Goal: Task Accomplishment & Management: Manage account settings

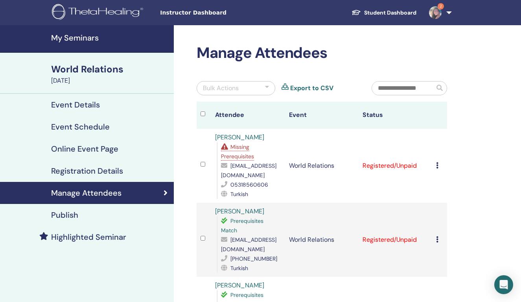
click at [88, 38] on h4 "My Seminars" at bounding box center [110, 37] width 118 height 9
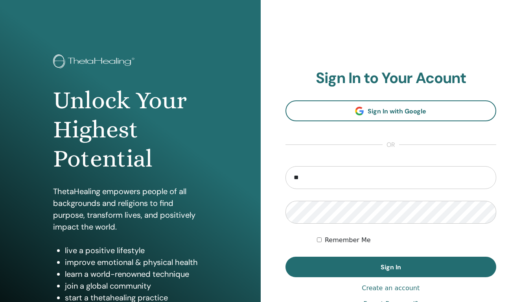
type input "*"
type input "**********"
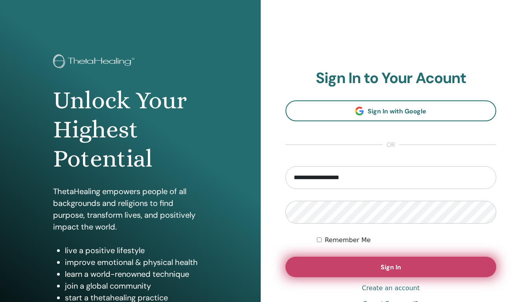
click at [387, 271] on button "Sign In" at bounding box center [391, 267] width 211 height 20
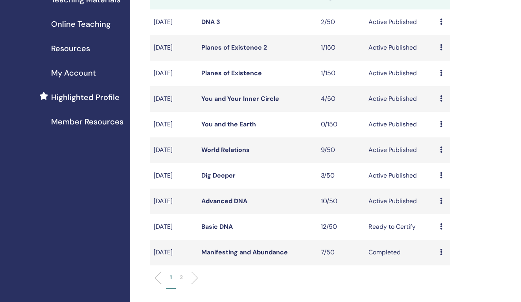
scroll to position [136, 0]
click at [226, 205] on link "Advanced DNA" at bounding box center [224, 200] width 46 height 8
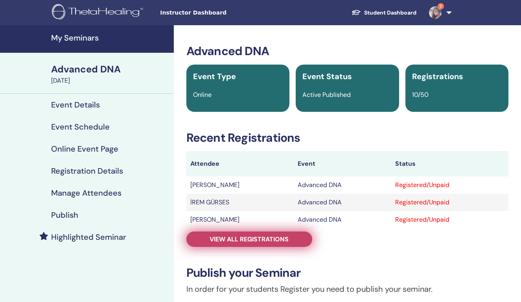
click at [244, 239] on span "View all registrations" at bounding box center [249, 239] width 79 height 8
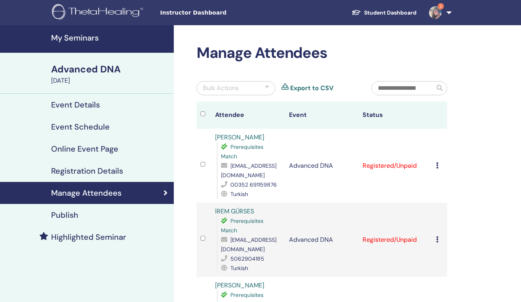
click at [436, 164] on icon at bounding box center [437, 165] width 2 height 6
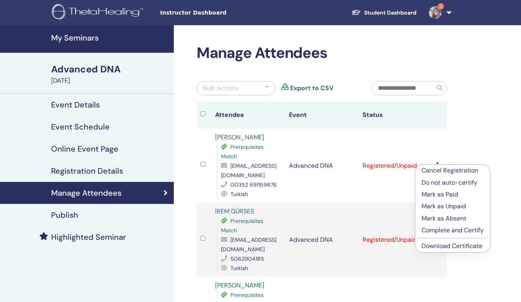
click at [449, 229] on p "Complete and Certify" at bounding box center [453, 229] width 62 height 9
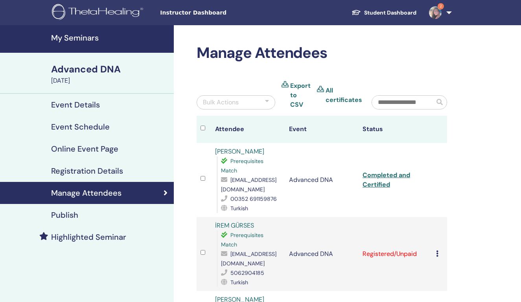
click at [393, 174] on link "Completed and Certified" at bounding box center [387, 180] width 48 height 18
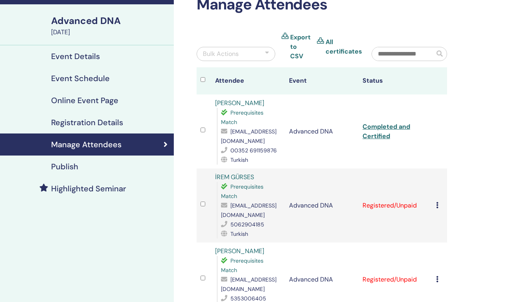
scroll to position [51, 0]
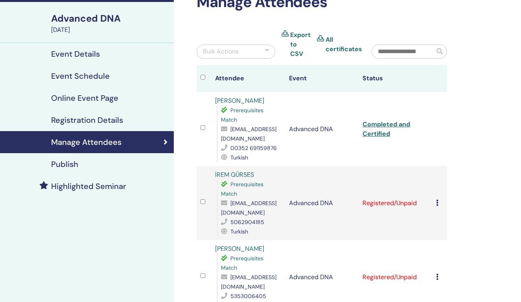
click at [437, 201] on icon at bounding box center [437, 203] width 2 height 6
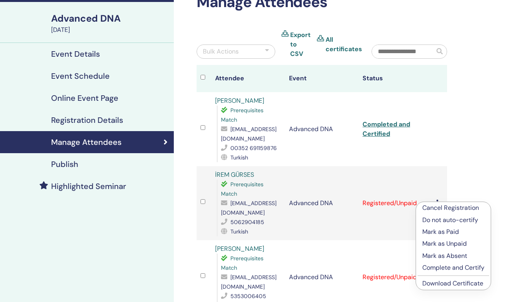
click at [452, 267] on p "Complete and Certify" at bounding box center [454, 267] width 62 height 9
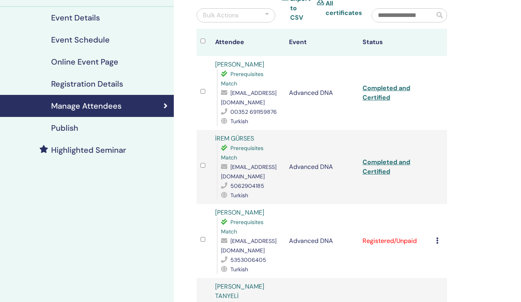
scroll to position [88, 0]
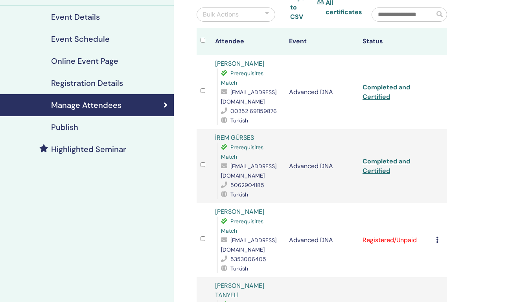
click at [386, 160] on link "Completed and Certified" at bounding box center [387, 166] width 48 height 18
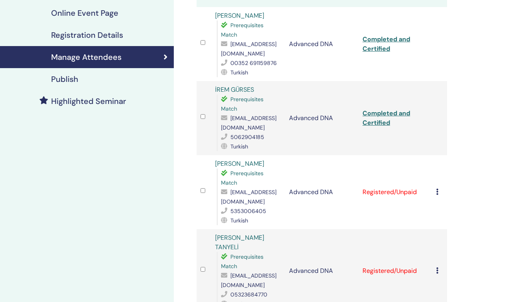
scroll to position [138, 0]
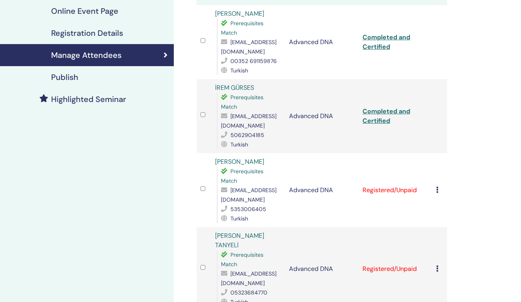
click at [437, 188] on icon at bounding box center [437, 190] width 2 height 6
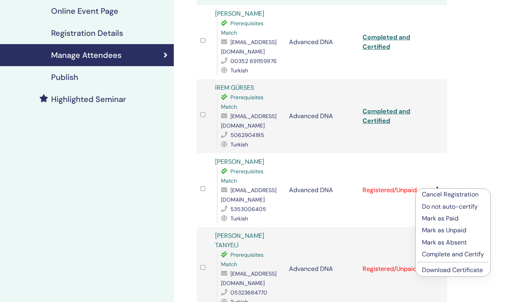
click at [453, 255] on p "Complete and Certify" at bounding box center [453, 253] width 62 height 9
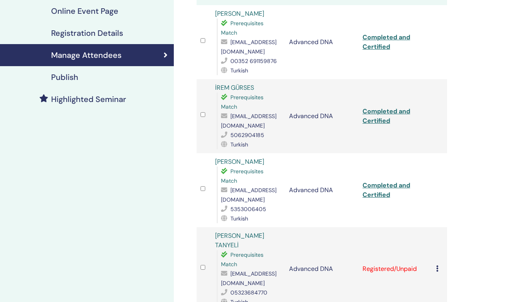
scroll to position [169, 0]
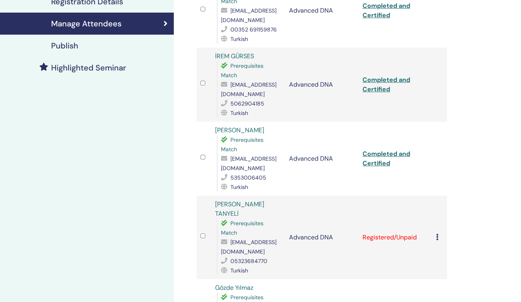
click at [376, 154] on link "Completed and Certified" at bounding box center [387, 159] width 48 height 18
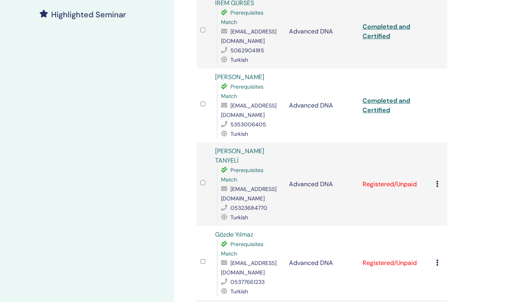
scroll to position [228, 0]
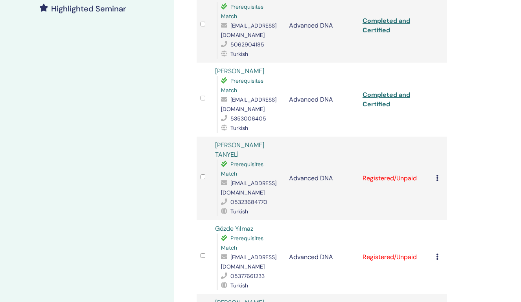
click at [435, 173] on td "Cancel Registration Do not auto-certify Mark as Paid Mark as Unpaid Mark as Abs…" at bounding box center [439, 178] width 15 height 83
click at [436, 175] on icon at bounding box center [437, 178] width 2 height 6
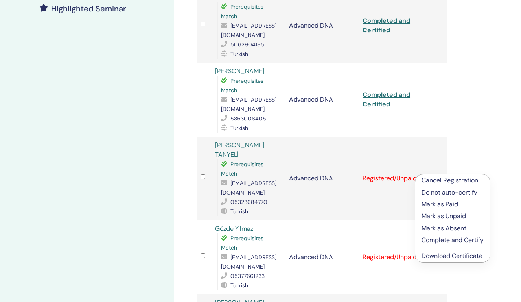
click at [444, 239] on p "Complete and Certify" at bounding box center [453, 239] width 62 height 9
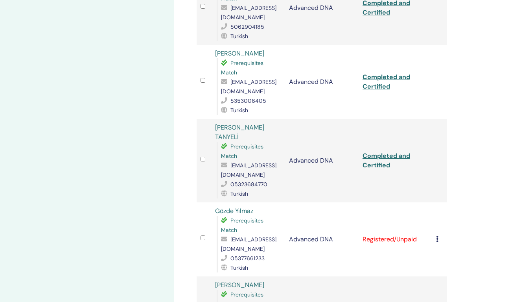
scroll to position [281, 0]
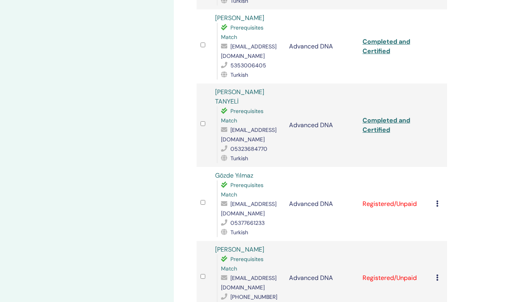
click at [383, 116] on link "Completed and Certified" at bounding box center [387, 125] width 48 height 18
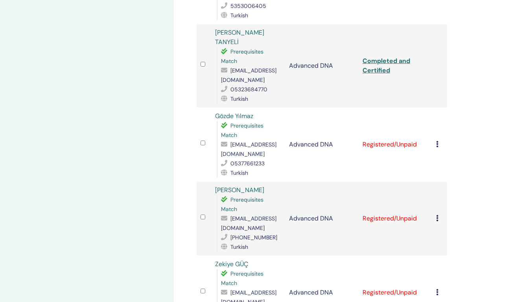
scroll to position [354, 0]
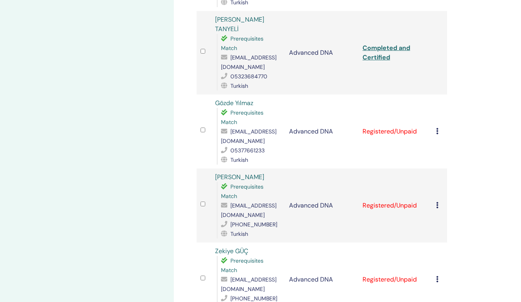
click at [439, 127] on div "Cancel Registration Do not auto-certify Mark as Paid Mark as Unpaid Mark as Abs…" at bounding box center [439, 131] width 7 height 9
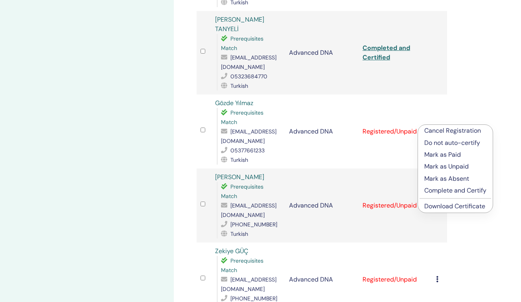
click at [454, 190] on p "Complete and Certify" at bounding box center [456, 190] width 62 height 9
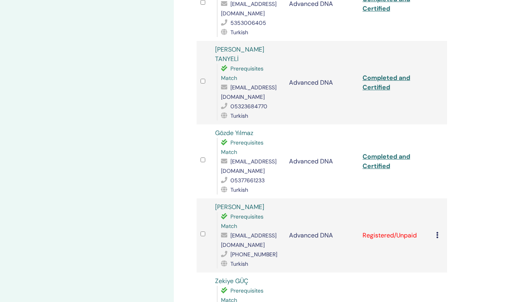
scroll to position [343, 0]
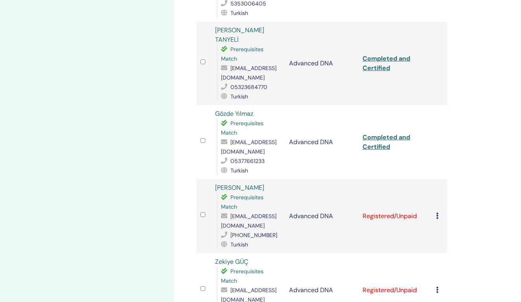
click at [383, 133] on link "Completed and Certified" at bounding box center [387, 142] width 48 height 18
click at [436, 213] on icon at bounding box center [437, 216] width 2 height 6
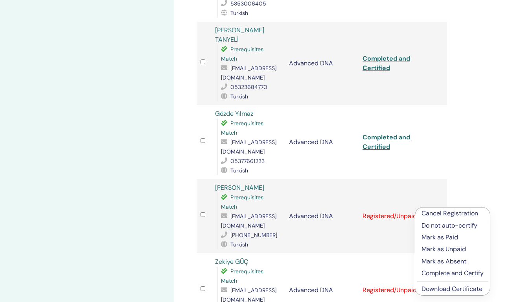
click at [457, 272] on p "Complete and Certify" at bounding box center [453, 272] width 62 height 9
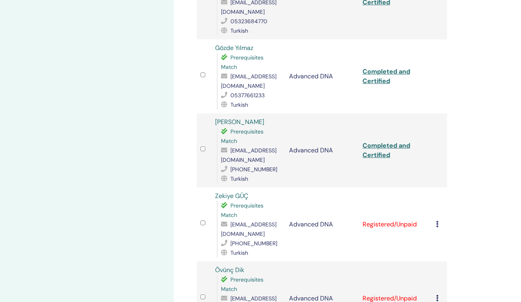
scroll to position [410, 0]
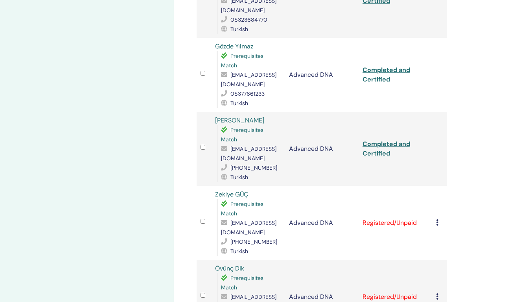
click at [380, 66] on link "Completed and Certified" at bounding box center [387, 75] width 48 height 18
click at [381, 140] on link "Completed and Certified" at bounding box center [387, 149] width 48 height 18
click at [379, 66] on link "Completed and Certified" at bounding box center [387, 75] width 48 height 18
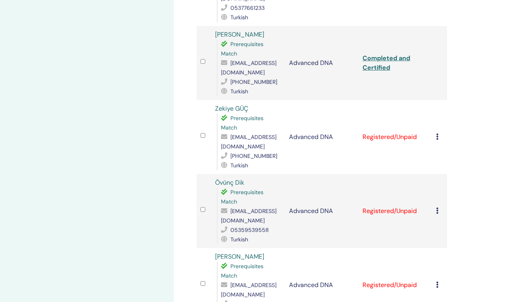
scroll to position [497, 0]
click at [438, 133] on icon at bounding box center [437, 136] width 2 height 6
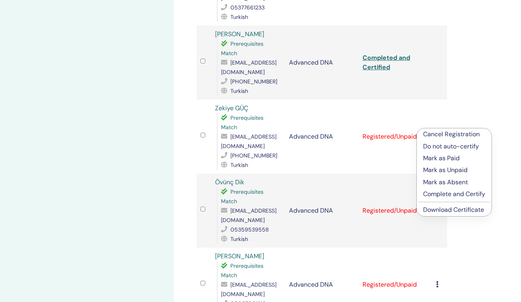
click at [460, 192] on p "Complete and Certify" at bounding box center [454, 193] width 62 height 9
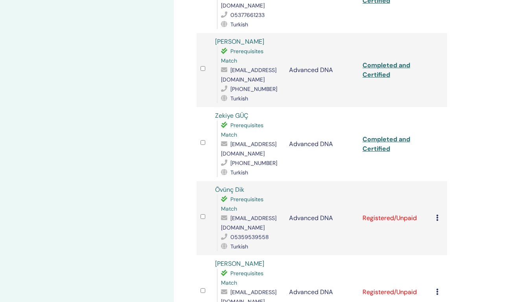
scroll to position [490, 0]
click at [389, 135] on link "Completed and Certified" at bounding box center [387, 144] width 48 height 18
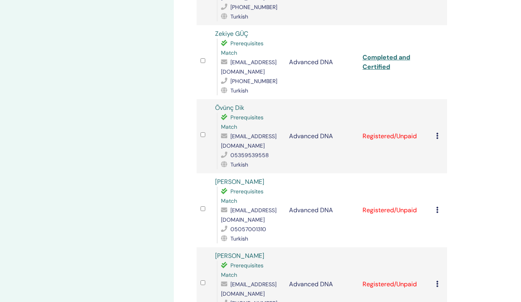
scroll to position [583, 0]
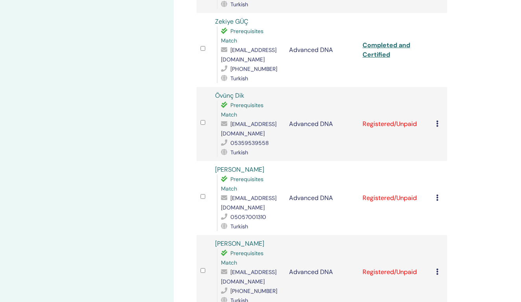
click at [436, 116] on td "Cancel Registration Do not auto-certify Mark as Paid Mark as Unpaid Mark as Abs…" at bounding box center [439, 124] width 15 height 74
click at [438, 120] on icon at bounding box center [437, 123] width 2 height 6
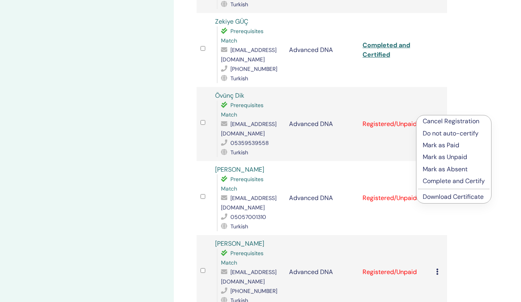
click at [460, 180] on p "Complete and Certify" at bounding box center [454, 180] width 62 height 9
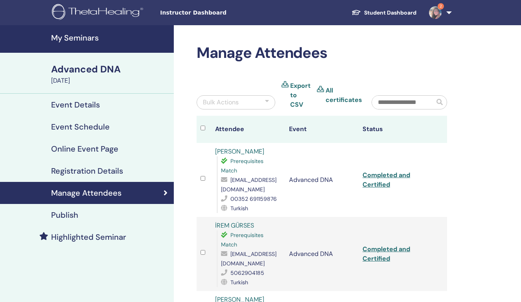
scroll to position [583, 0]
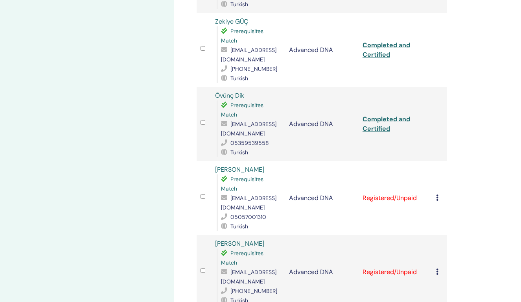
click at [380, 115] on link "Completed and Certified" at bounding box center [387, 124] width 48 height 18
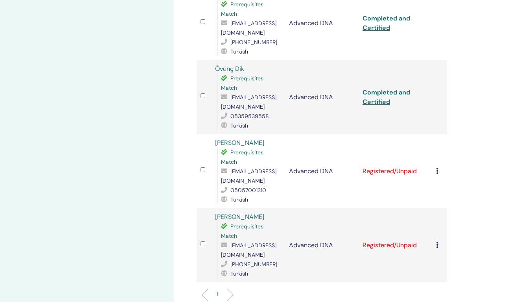
scroll to position [609, 0]
click at [438, 168] on icon at bounding box center [437, 171] width 2 height 6
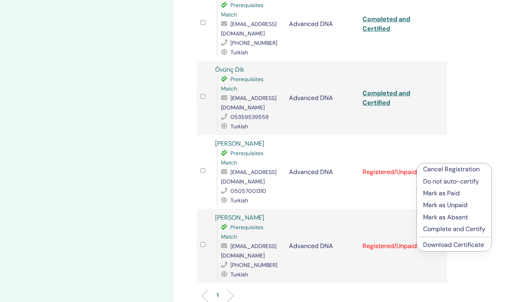
click at [466, 227] on p "Complete and Certify" at bounding box center [454, 228] width 62 height 9
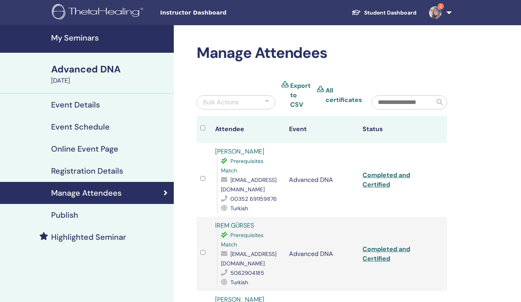
scroll to position [609, 0]
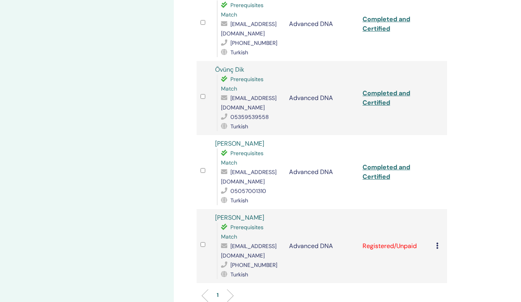
click at [383, 163] on link "Completed and Certified" at bounding box center [387, 172] width 48 height 18
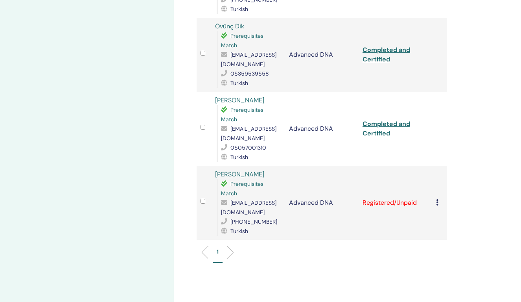
scroll to position [658, 0]
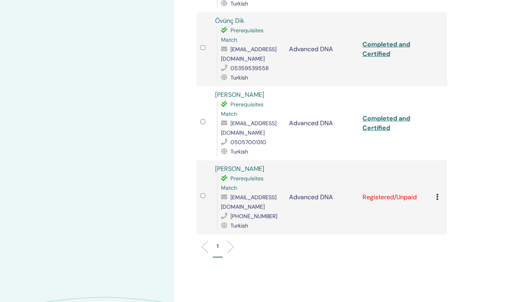
click at [438, 194] on icon at bounding box center [437, 197] width 2 height 6
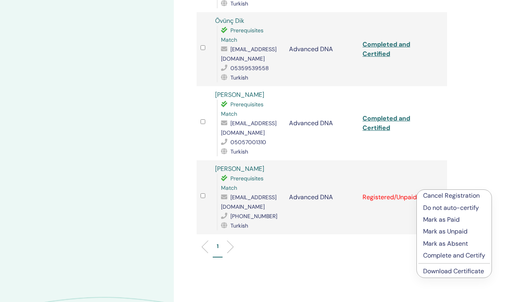
click at [451, 256] on p "Complete and Certify" at bounding box center [454, 255] width 62 height 9
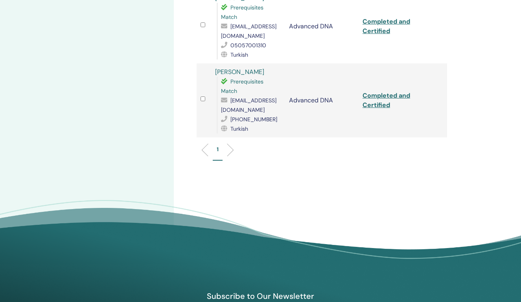
scroll to position [692, 0]
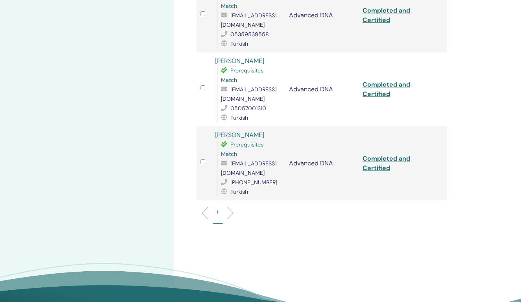
click at [383, 154] on link "Completed and Certified" at bounding box center [387, 163] width 48 height 18
